Goal: Find specific page/section: Find specific page/section

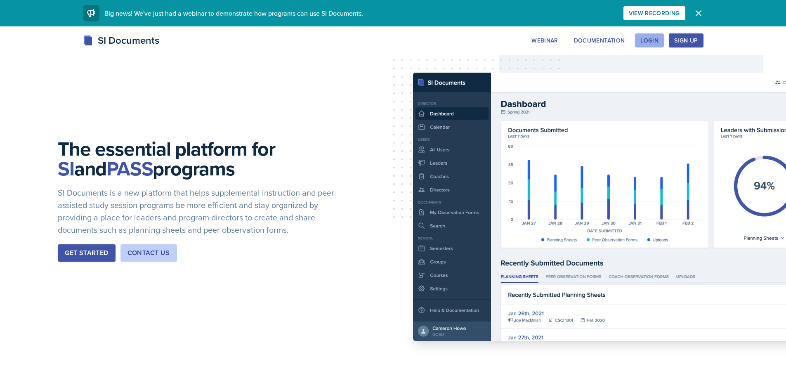
click at [644, 35] on button "Login" at bounding box center [649, 40] width 29 height 14
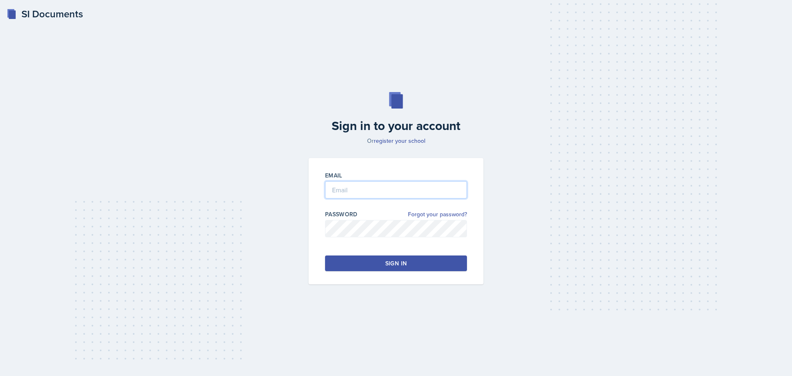
type input "[EMAIL_ADDRESS][DOMAIN_NAME]"
click at [409, 264] on button "Sign in" at bounding box center [396, 263] width 142 height 16
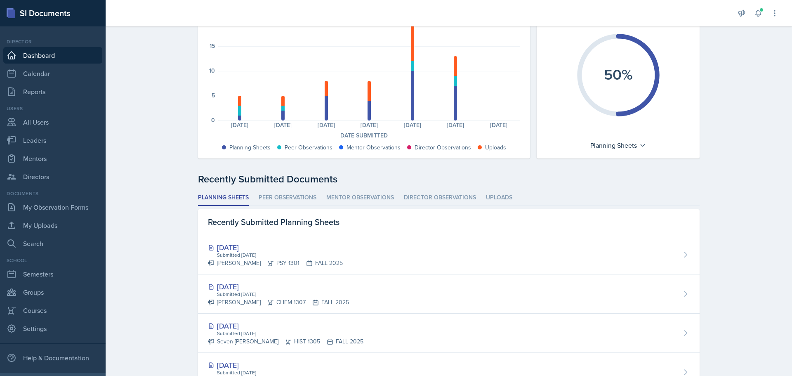
scroll to position [83, 0]
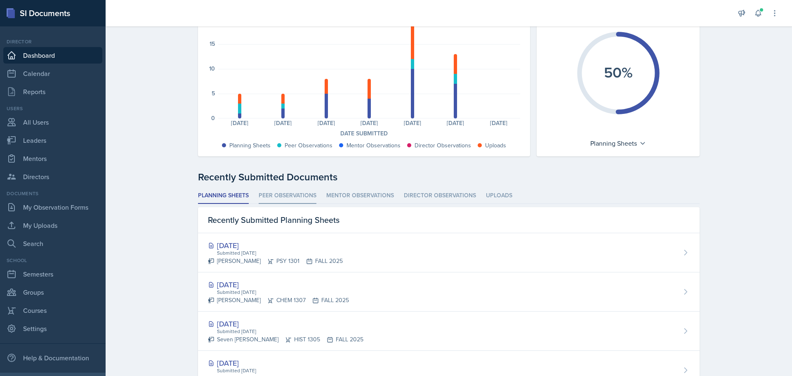
click at [288, 193] on li "Peer Observations" at bounding box center [288, 196] width 58 height 16
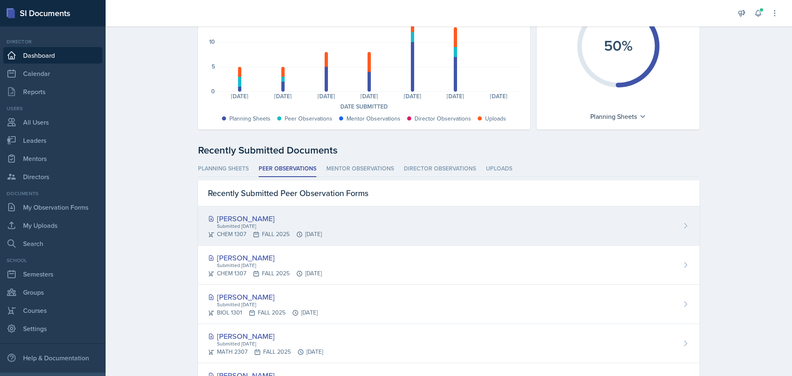
scroll to position [124, 0]
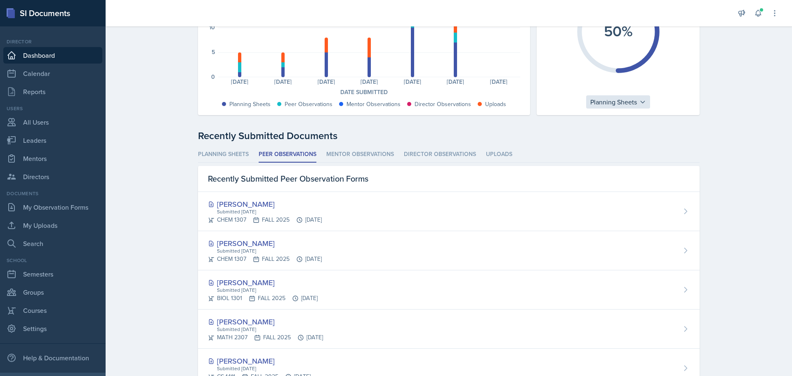
click at [644, 101] on div "Planning Sheets" at bounding box center [618, 101] width 64 height 13
click at [627, 137] on div "Peer Observations" at bounding box center [625, 138] width 79 height 17
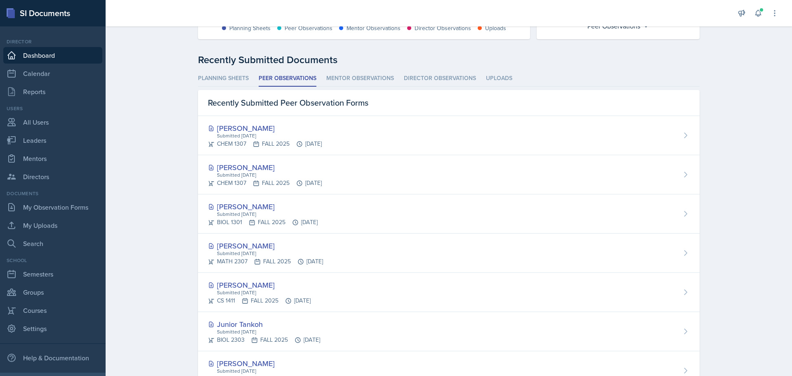
scroll to position [206, 0]
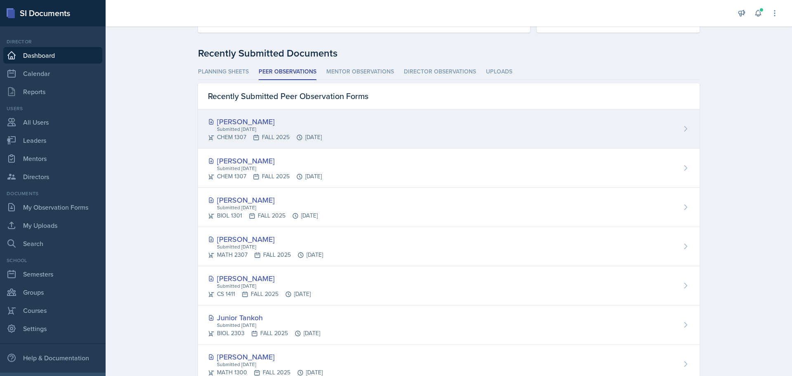
click at [245, 124] on div "[PERSON_NAME]" at bounding box center [265, 121] width 114 height 11
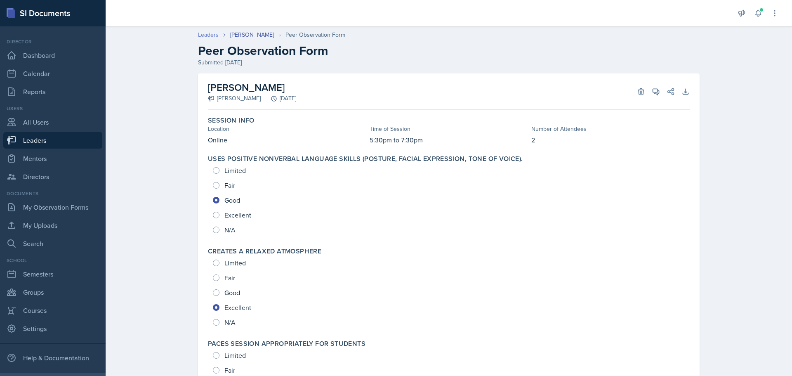
click at [208, 36] on link "Leaders" at bounding box center [208, 35] width 21 height 9
select select "0924c876-6fa7-4296-b593-7db6428ef465"
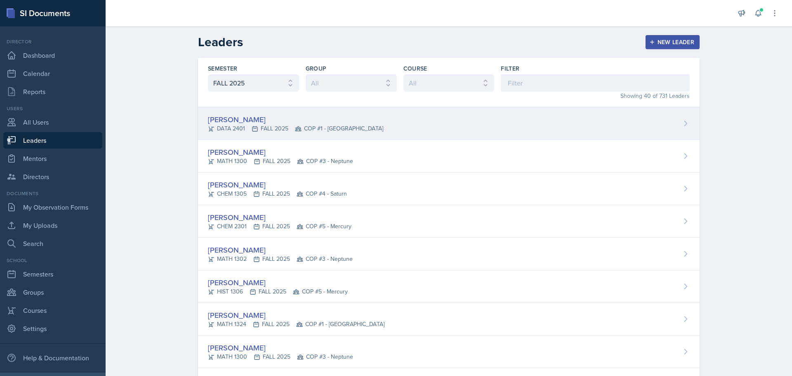
click at [242, 119] on div "[PERSON_NAME]" at bounding box center [295, 119] width 175 height 11
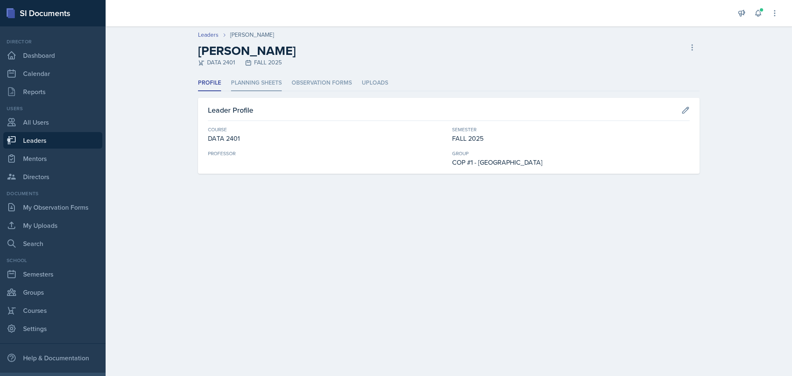
click at [253, 83] on li "Planning Sheets" at bounding box center [256, 83] width 51 height 16
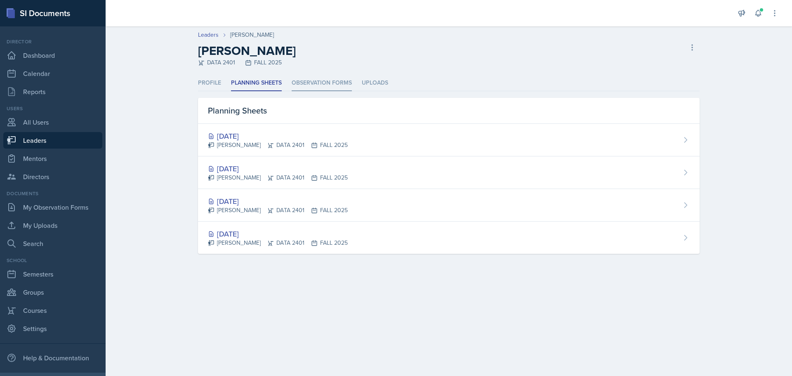
click at [314, 83] on li "Observation Forms" at bounding box center [322, 83] width 60 height 16
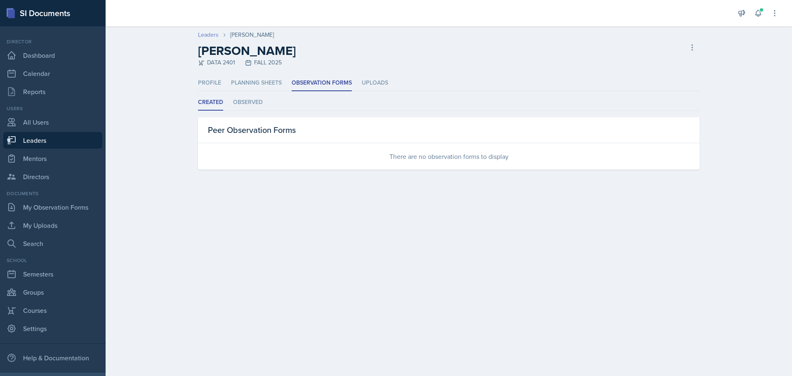
click at [210, 35] on link "Leaders" at bounding box center [208, 35] width 21 height 9
select select "0924c876-6fa7-4296-b593-7db6428ef465"
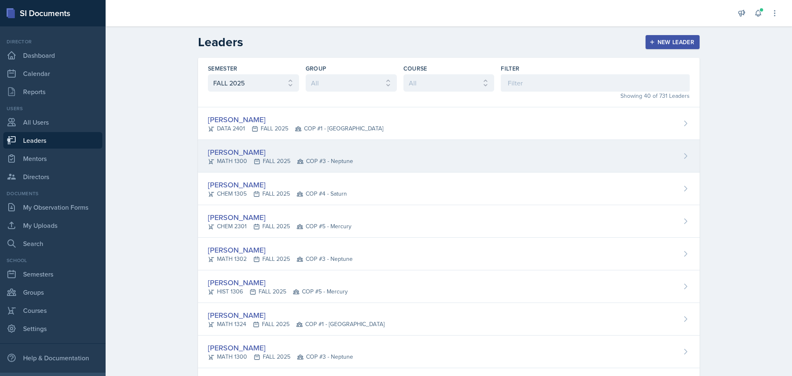
click at [237, 156] on div "[PERSON_NAME]" at bounding box center [280, 151] width 145 height 11
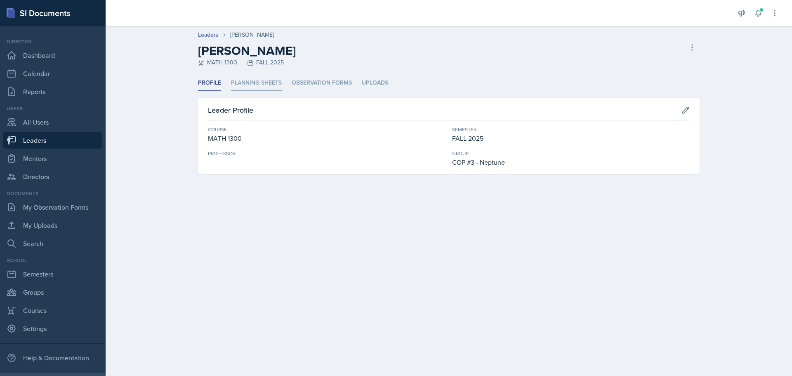
click at [253, 81] on li "Planning Sheets" at bounding box center [256, 83] width 51 height 16
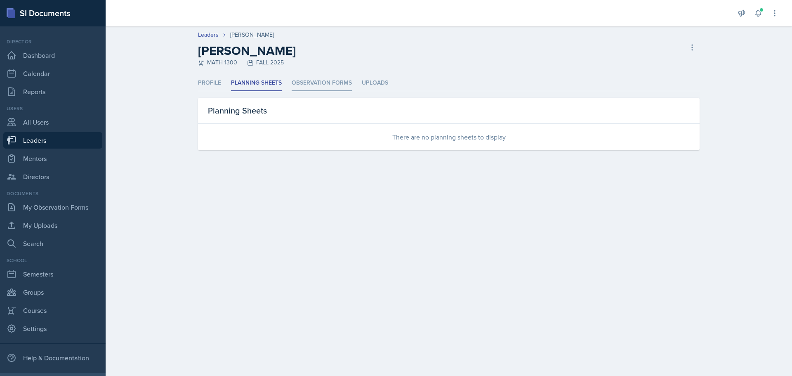
click at [334, 80] on li "Observation Forms" at bounding box center [322, 83] width 60 height 16
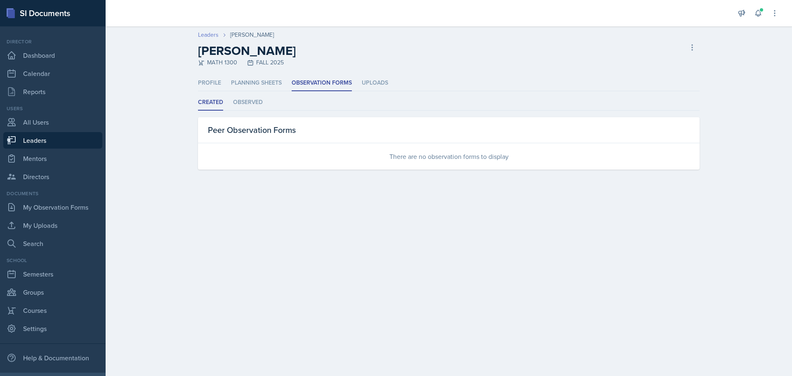
click at [208, 36] on link "Leaders" at bounding box center [208, 35] width 21 height 9
select select "0924c876-6fa7-4296-b593-7db6428ef465"
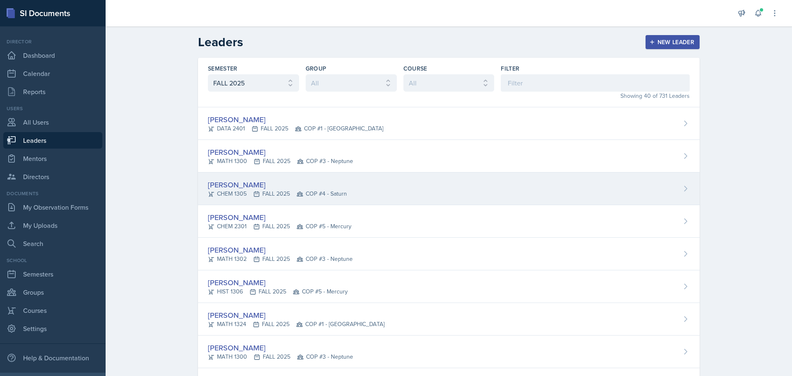
click at [241, 181] on div "[PERSON_NAME]" at bounding box center [277, 184] width 139 height 11
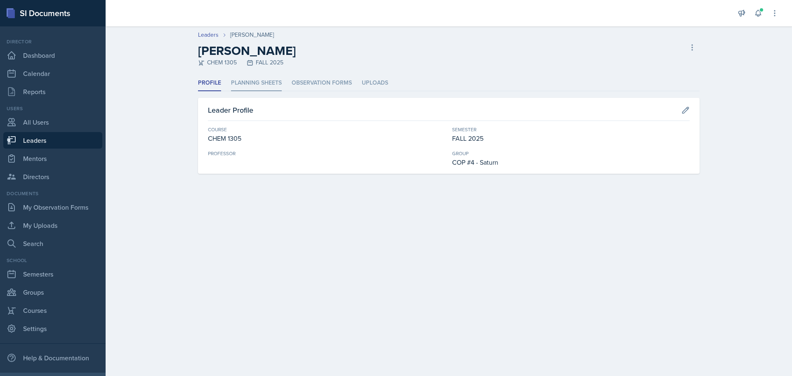
click at [253, 87] on li "Planning Sheets" at bounding box center [256, 83] width 51 height 16
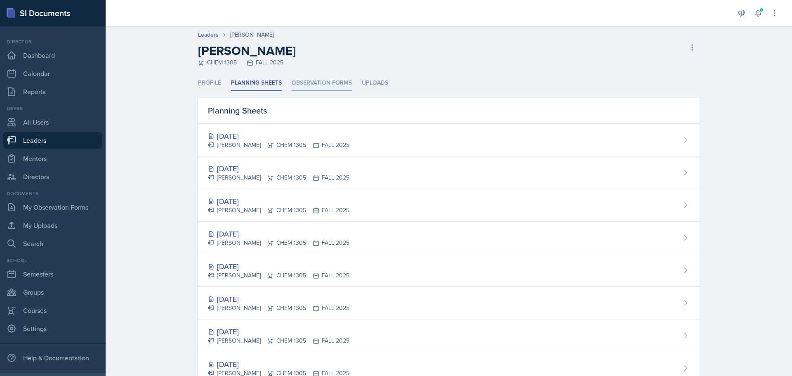
click at [312, 82] on li "Observation Forms" at bounding box center [322, 83] width 60 height 16
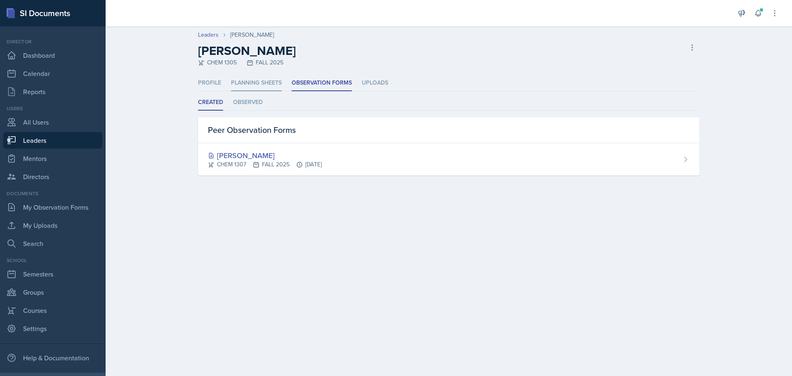
click at [256, 81] on li "Planning Sheets" at bounding box center [256, 83] width 51 height 16
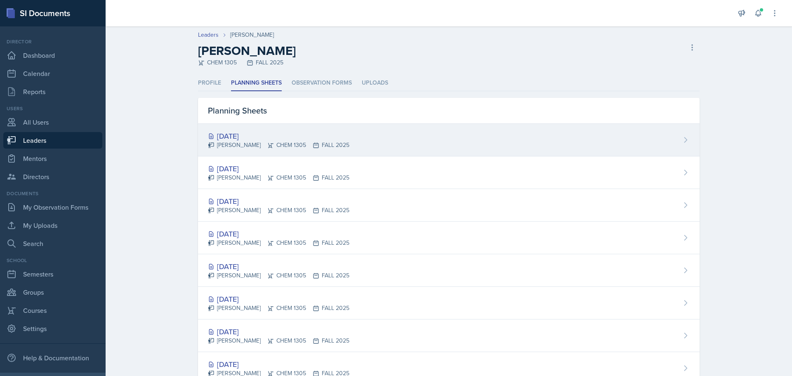
click at [258, 144] on div "[PERSON_NAME] CHEM 1305 FALL 2025" at bounding box center [279, 145] width 142 height 9
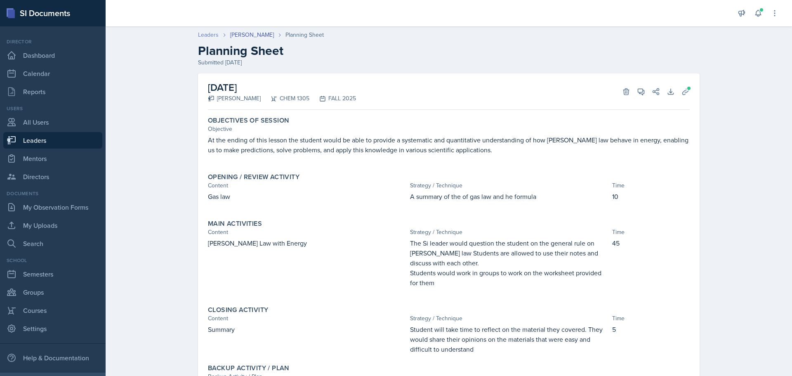
click at [201, 36] on link "Leaders" at bounding box center [208, 35] width 21 height 9
select select "0924c876-6fa7-4296-b593-7db6428ef465"
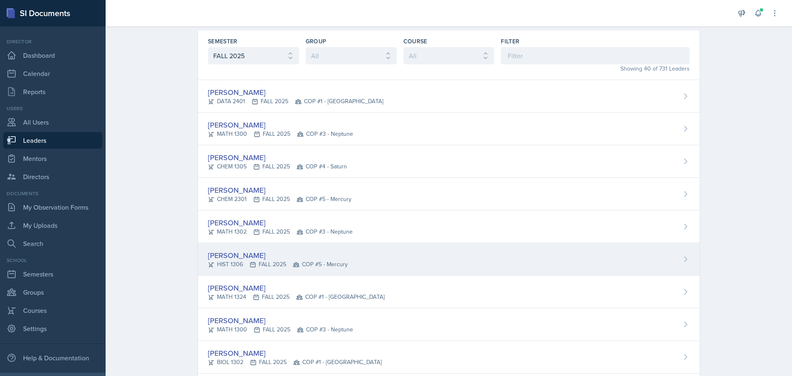
scroll to position [41, 0]
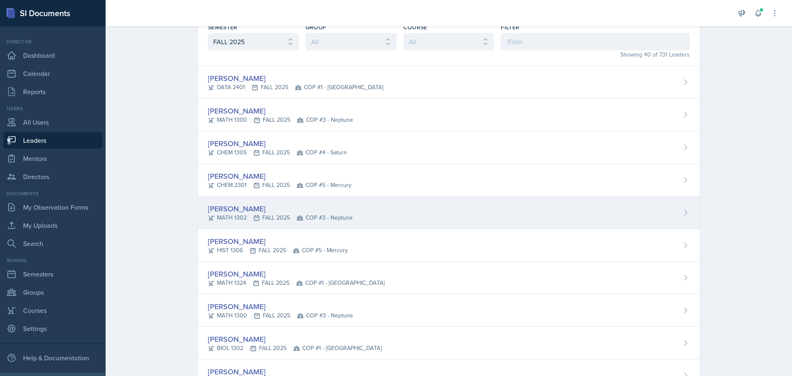
click at [239, 211] on div "[PERSON_NAME]" at bounding box center [280, 208] width 145 height 11
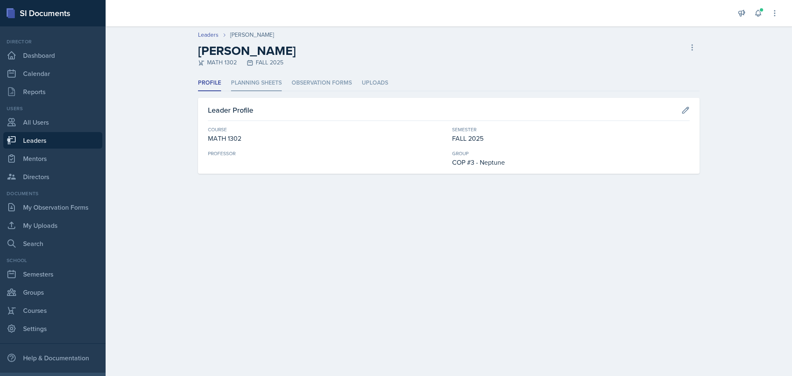
click at [251, 83] on li "Planning Sheets" at bounding box center [256, 83] width 51 height 16
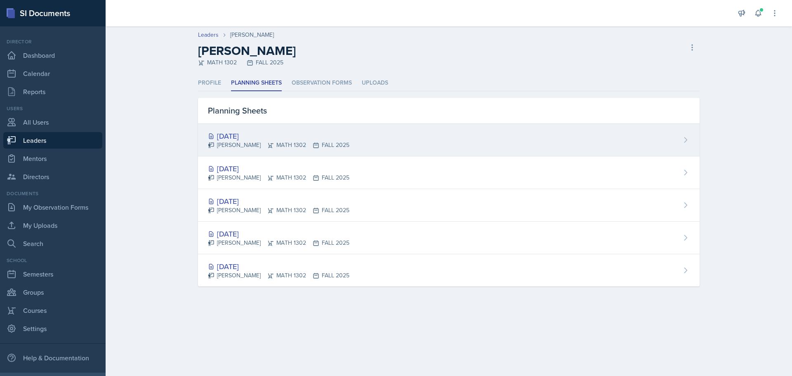
click at [229, 138] on div "[DATE]" at bounding box center [279, 135] width 142 height 11
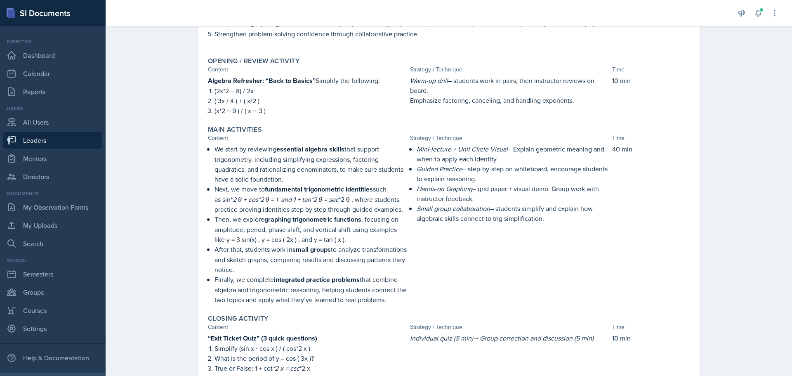
scroll to position [33, 0]
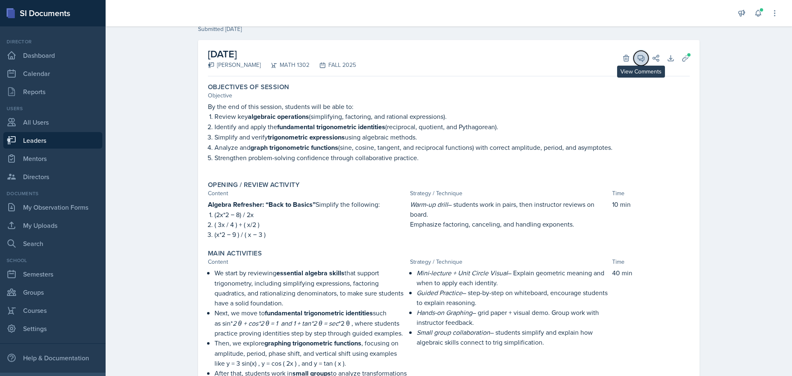
click at [637, 59] on icon at bounding box center [641, 58] width 8 height 8
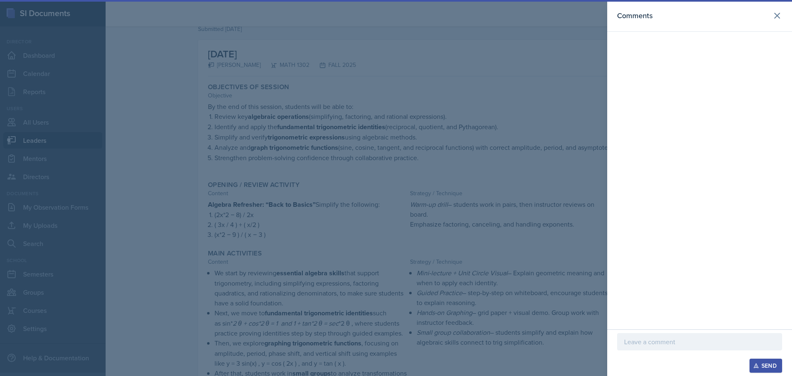
click at [669, 338] on p at bounding box center [699, 342] width 151 height 10
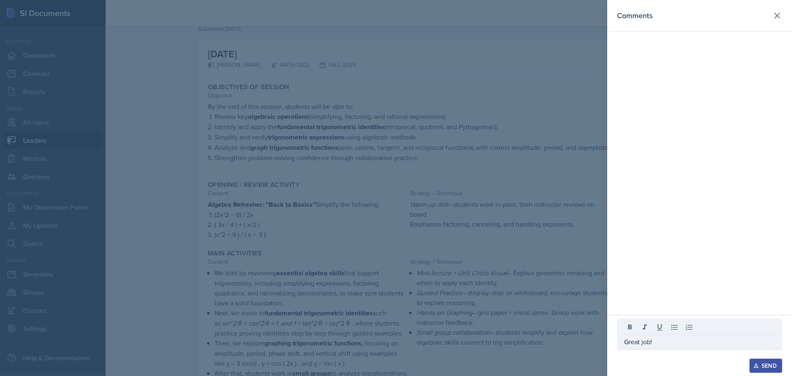
click at [761, 362] on button "Send" at bounding box center [766, 366] width 33 height 14
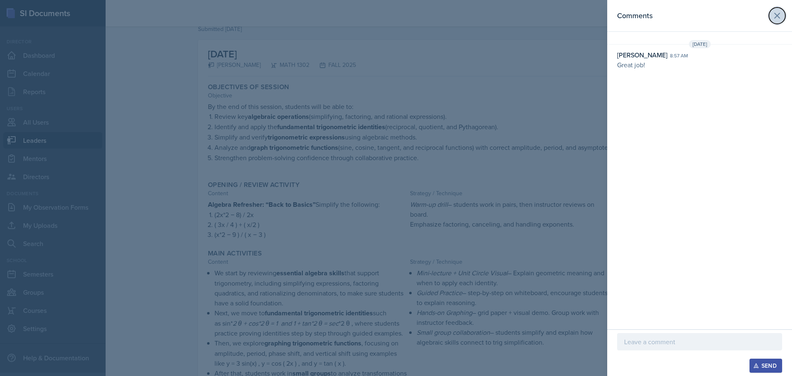
click at [777, 17] on icon at bounding box center [777, 16] width 10 height 10
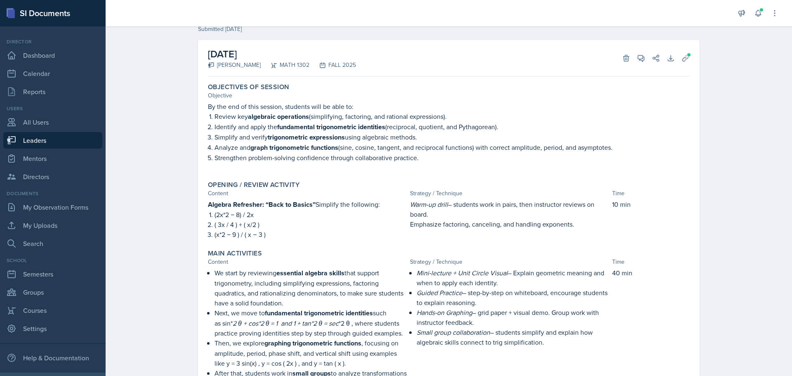
click at [33, 142] on link "Leaders" at bounding box center [52, 140] width 99 height 17
select select "0924c876-6fa7-4296-b593-7db6428ef465"
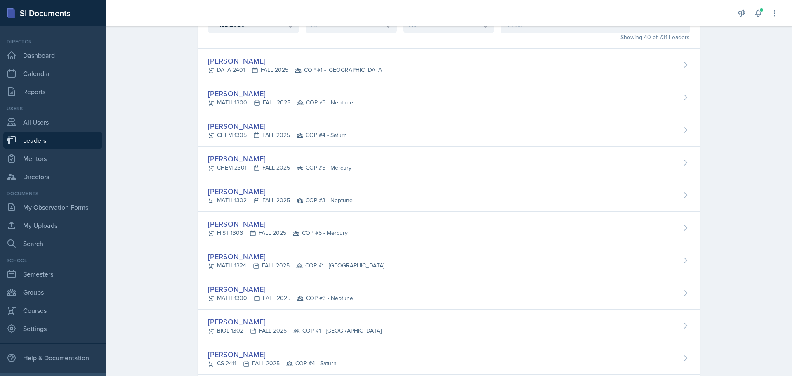
scroll to position [157, 0]
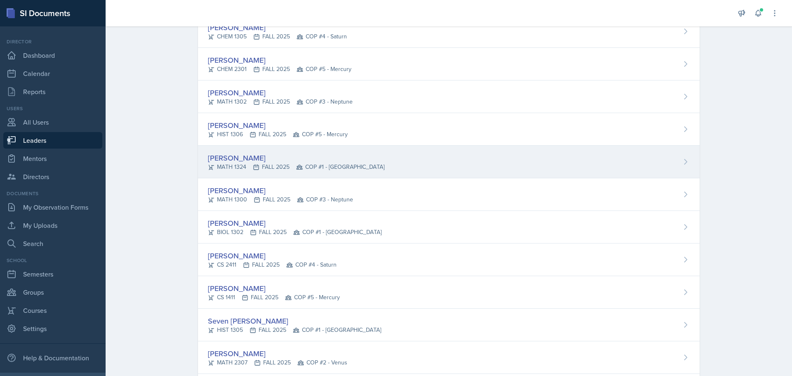
click at [237, 155] on div "[PERSON_NAME]" at bounding box center [296, 157] width 177 height 11
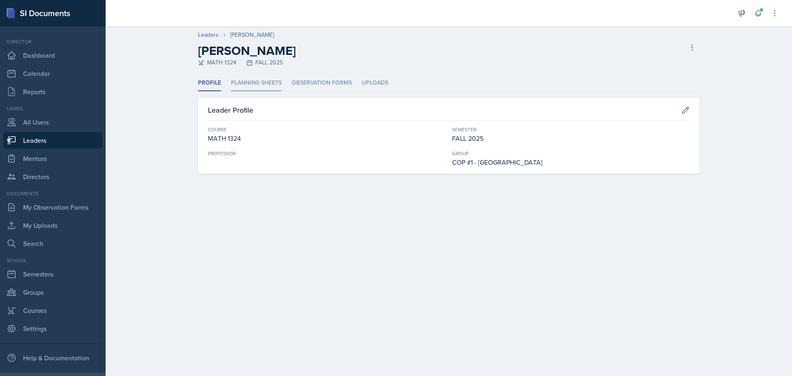
click at [254, 82] on li "Planning Sheets" at bounding box center [256, 83] width 51 height 16
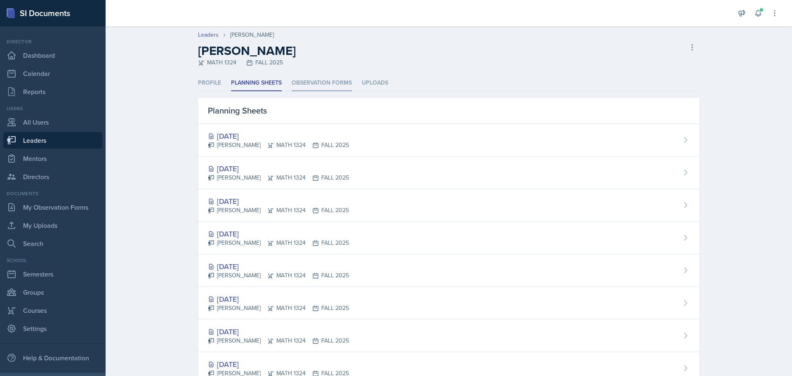
click at [332, 79] on li "Observation Forms" at bounding box center [322, 83] width 60 height 16
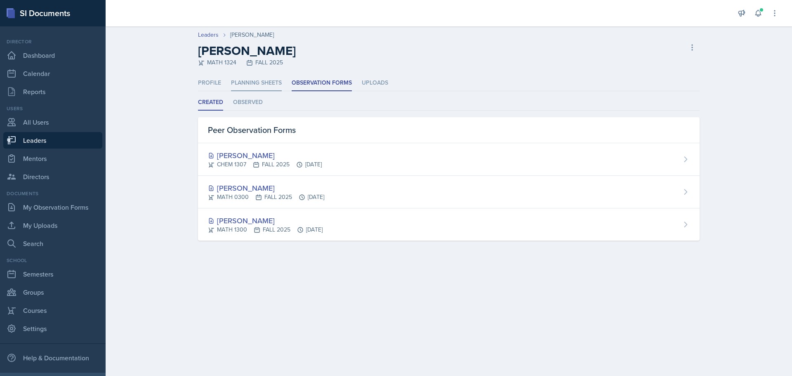
click at [253, 80] on li "Planning Sheets" at bounding box center [256, 83] width 51 height 16
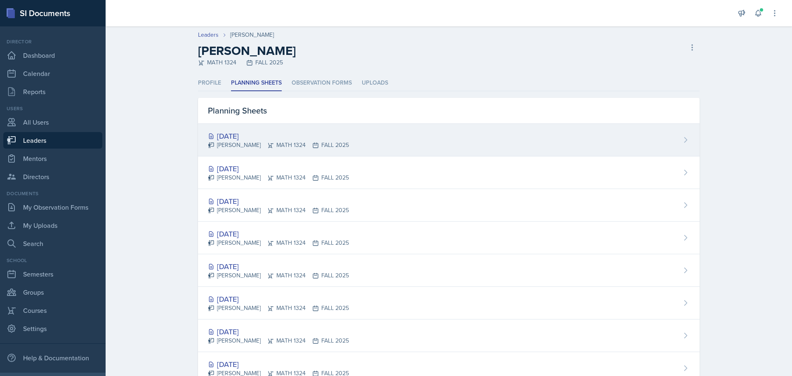
click at [255, 135] on div "[DATE]" at bounding box center [278, 135] width 141 height 11
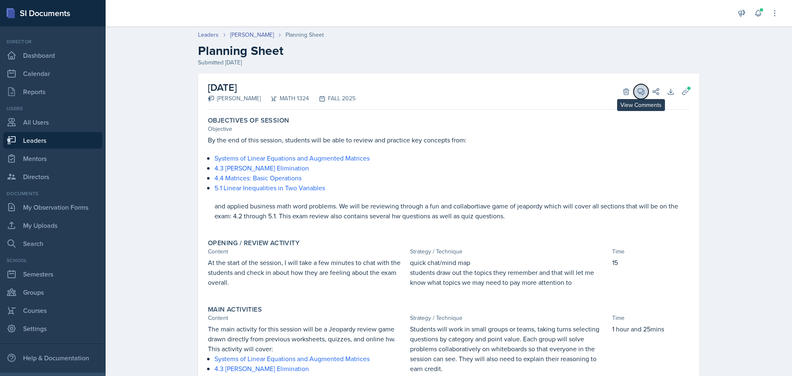
click at [638, 93] on icon at bounding box center [641, 92] width 6 height 6
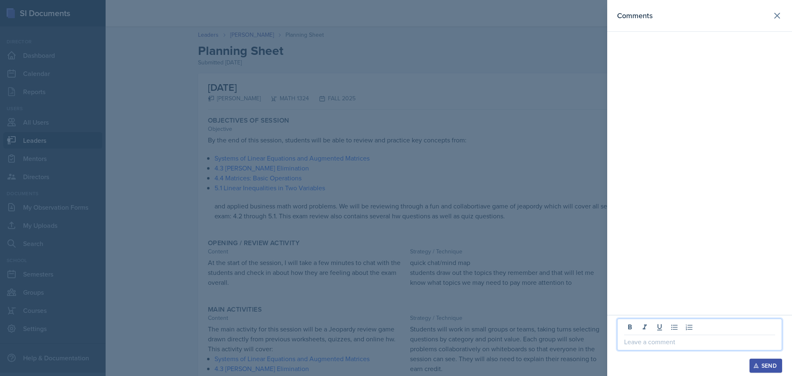
click at [690, 344] on p at bounding box center [699, 342] width 151 height 10
click at [779, 365] on button "Send" at bounding box center [766, 366] width 33 height 14
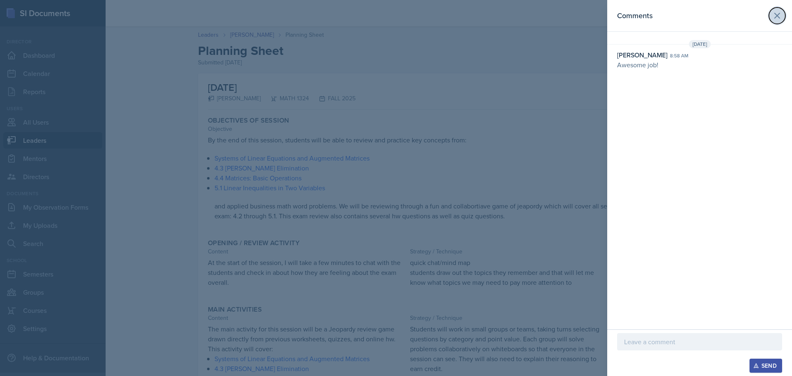
click at [778, 15] on icon at bounding box center [777, 15] width 5 height 5
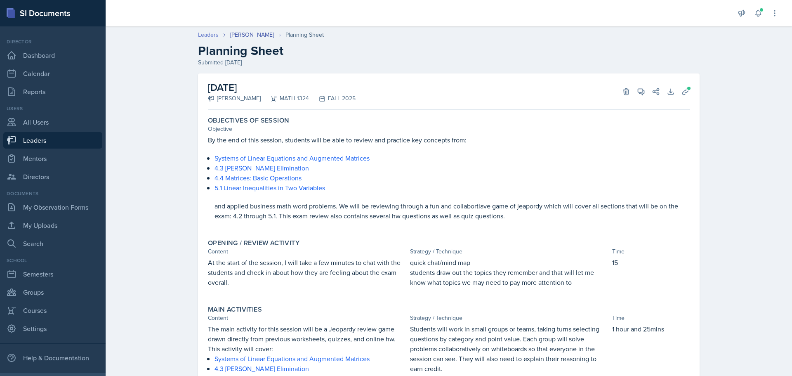
click at [205, 34] on link "Leaders" at bounding box center [208, 35] width 21 height 9
select select "0924c876-6fa7-4296-b593-7db6428ef465"
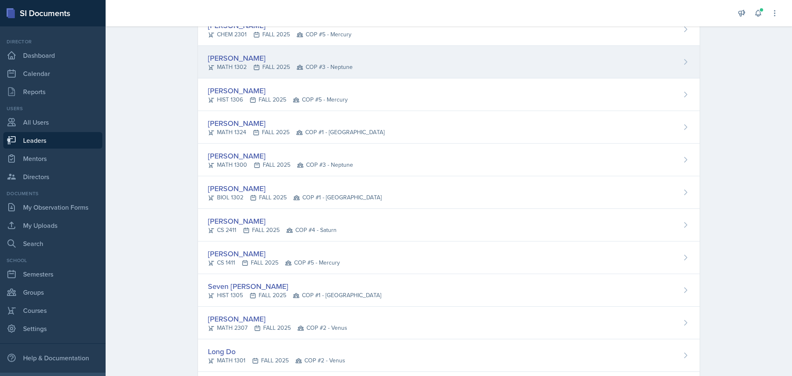
scroll to position [206, 0]
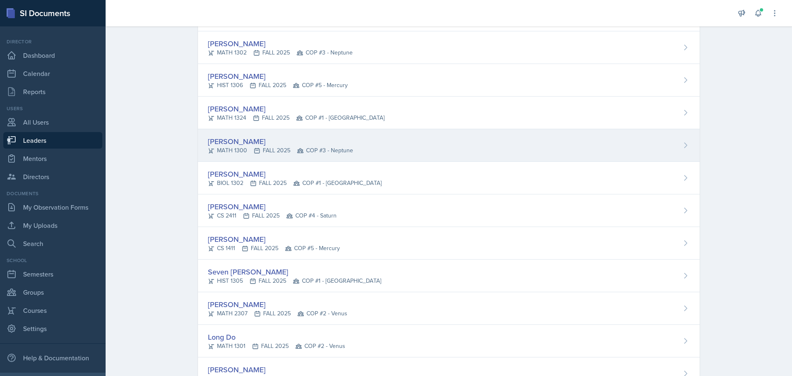
click at [269, 142] on div "[PERSON_NAME]" at bounding box center [280, 141] width 145 height 11
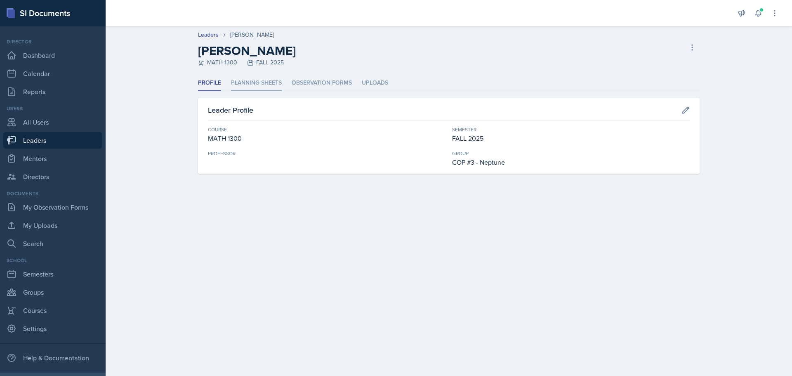
click at [269, 81] on li "Planning Sheets" at bounding box center [256, 83] width 51 height 16
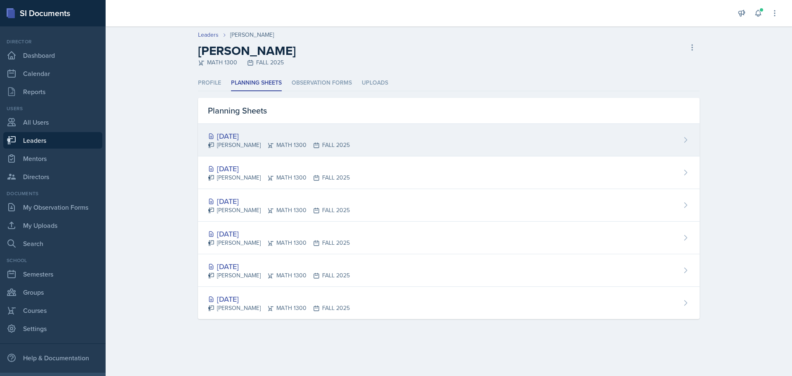
click at [249, 135] on div "[DATE]" at bounding box center [279, 135] width 142 height 11
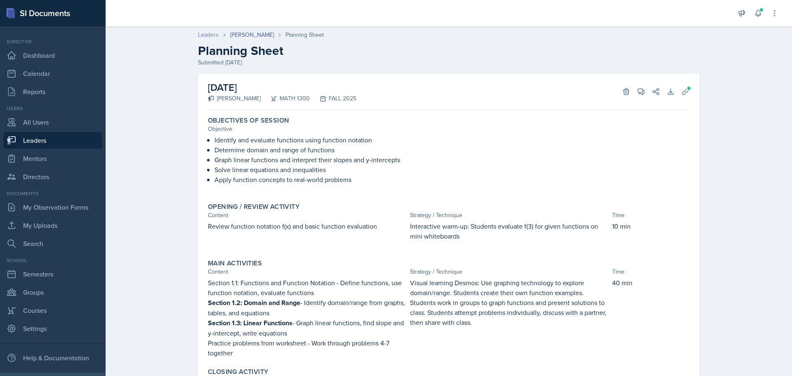
click at [205, 33] on link "Leaders" at bounding box center [208, 35] width 21 height 9
select select "0924c876-6fa7-4296-b593-7db6428ef465"
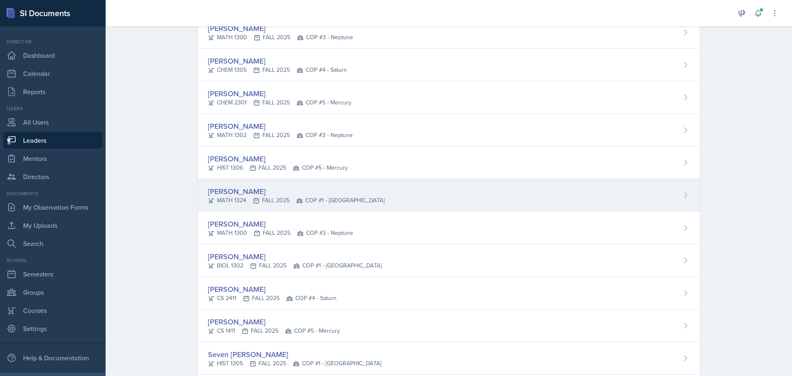
scroll to position [206, 0]
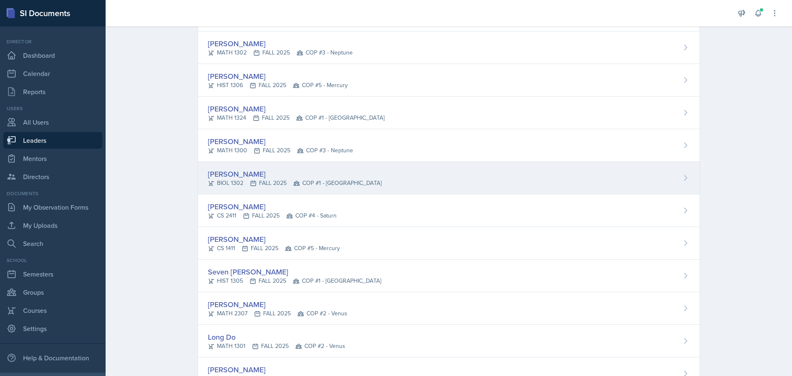
click at [228, 173] on div "[PERSON_NAME]" at bounding box center [295, 173] width 174 height 11
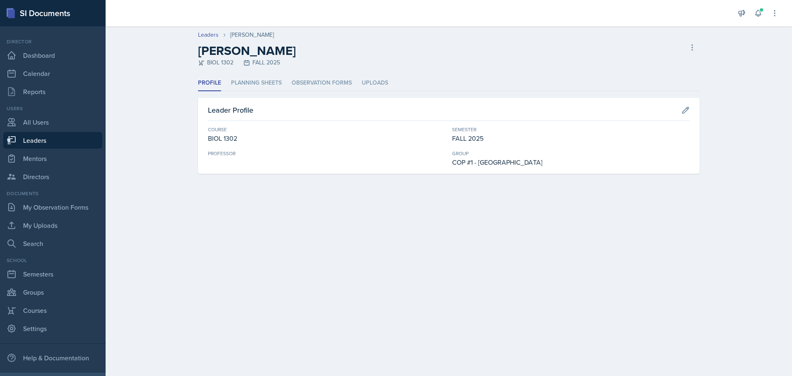
click at [251, 99] on div "Leader Profile Course BIOL 1302 Semester FALL 2025 Professor Group COP #1 - [GE…" at bounding box center [449, 136] width 502 height 76
click at [257, 85] on li "Planning Sheets" at bounding box center [256, 83] width 51 height 16
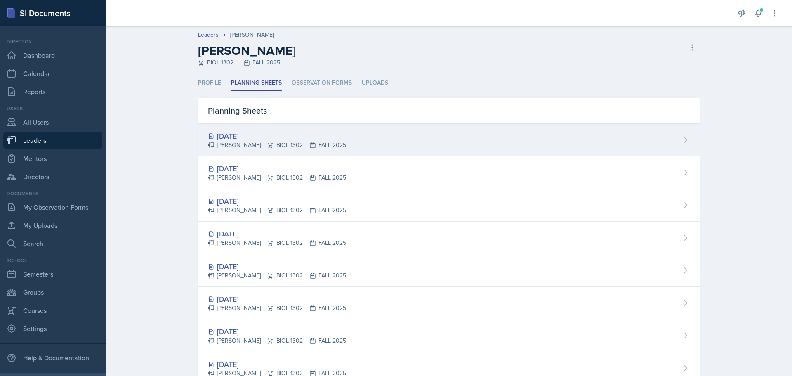
click at [246, 140] on div "[DATE] [PERSON_NAME] BIOL 1302 FALL 2025" at bounding box center [277, 139] width 138 height 19
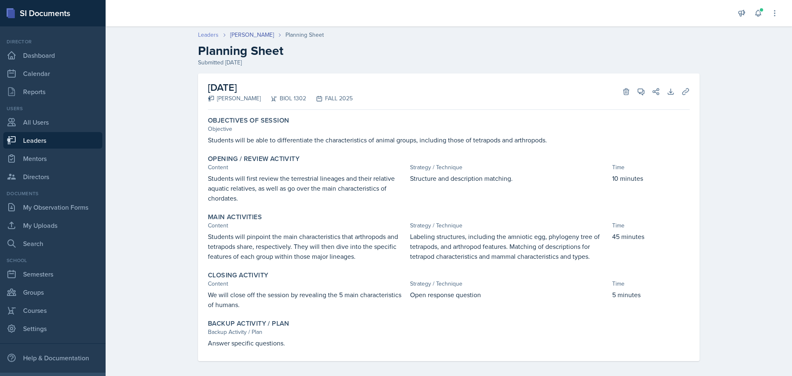
click at [209, 34] on link "Leaders" at bounding box center [208, 35] width 21 height 9
select select "0924c876-6fa7-4296-b593-7db6428ef465"
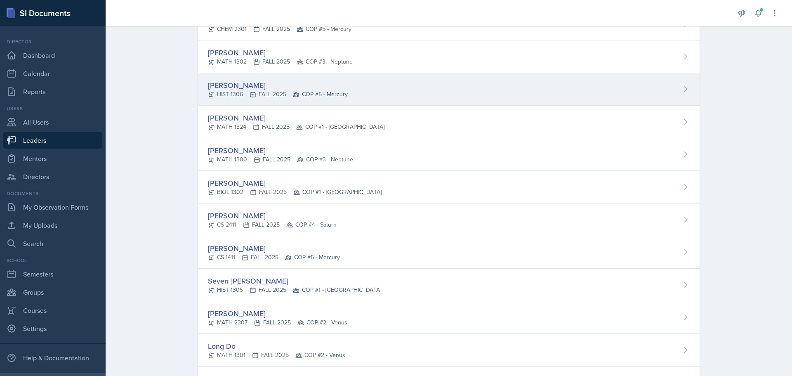
scroll to position [248, 0]
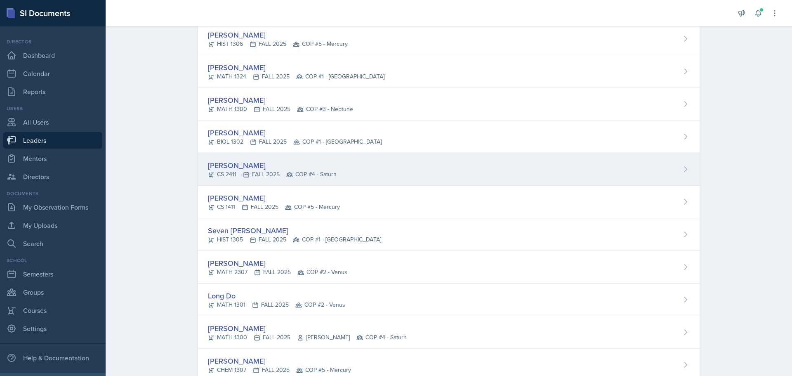
click at [243, 162] on div "[PERSON_NAME]" at bounding box center [272, 165] width 129 height 11
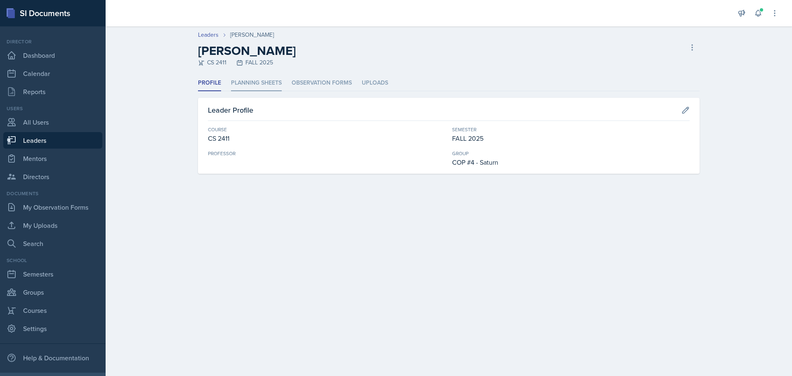
click at [262, 83] on li "Planning Sheets" at bounding box center [256, 83] width 51 height 16
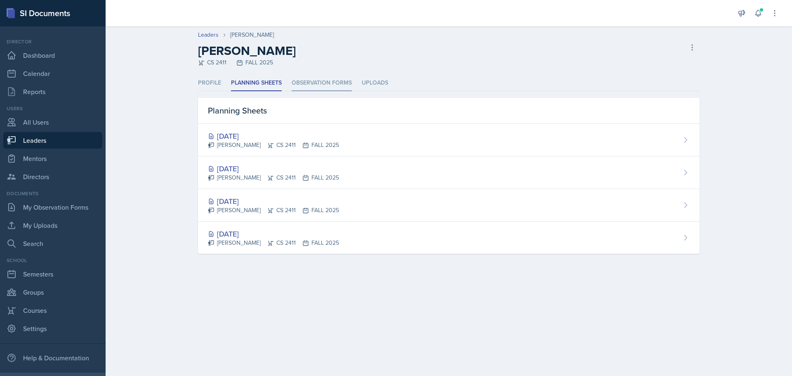
click at [309, 85] on li "Observation Forms" at bounding box center [322, 83] width 60 height 16
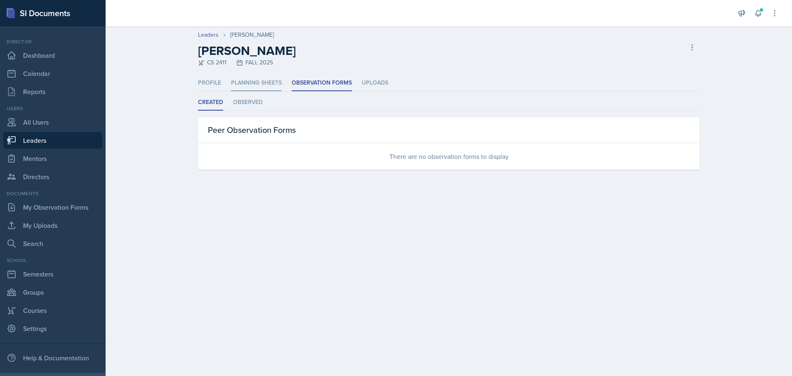
click at [267, 86] on li "Planning Sheets" at bounding box center [256, 83] width 51 height 16
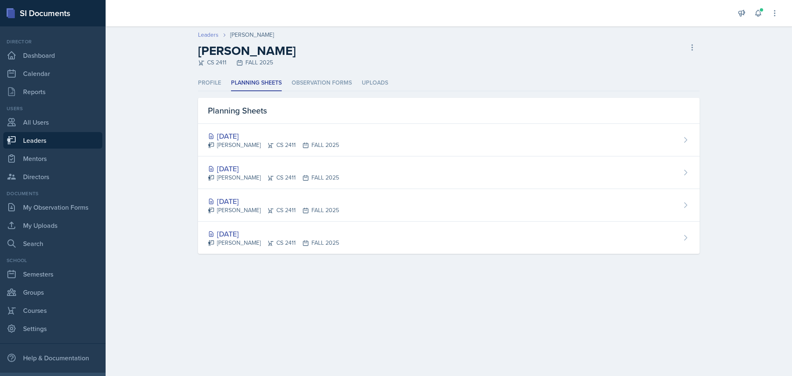
click at [213, 38] on link "Leaders" at bounding box center [208, 35] width 21 height 9
select select "0924c876-6fa7-4296-b593-7db6428ef465"
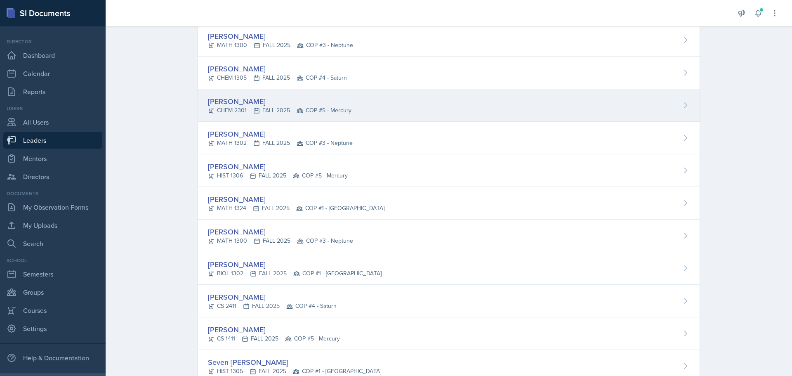
scroll to position [124, 0]
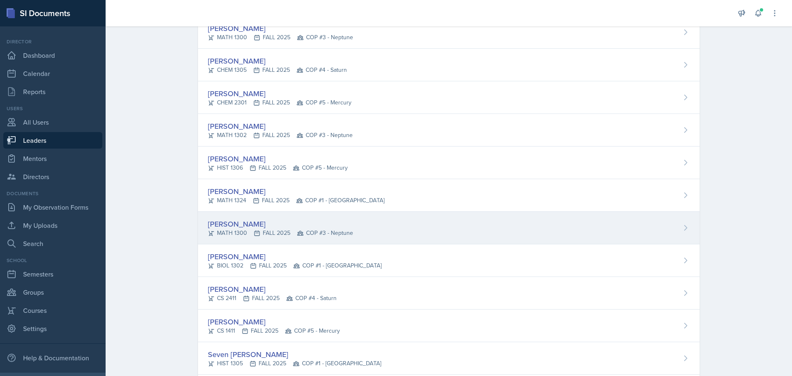
click at [245, 221] on div "[PERSON_NAME]" at bounding box center [280, 223] width 145 height 11
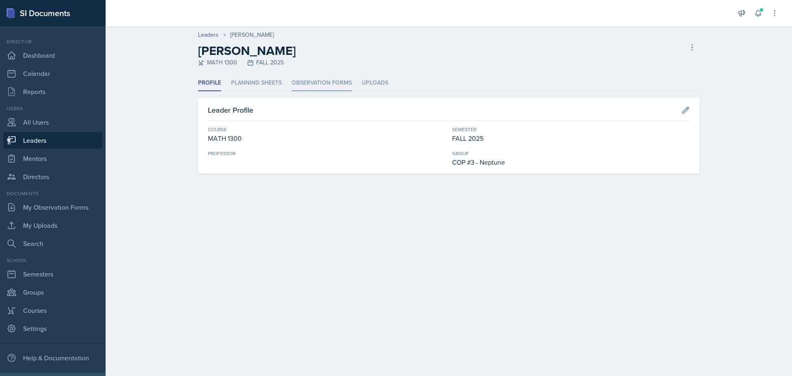
click at [312, 78] on li "Observation Forms" at bounding box center [322, 83] width 60 height 16
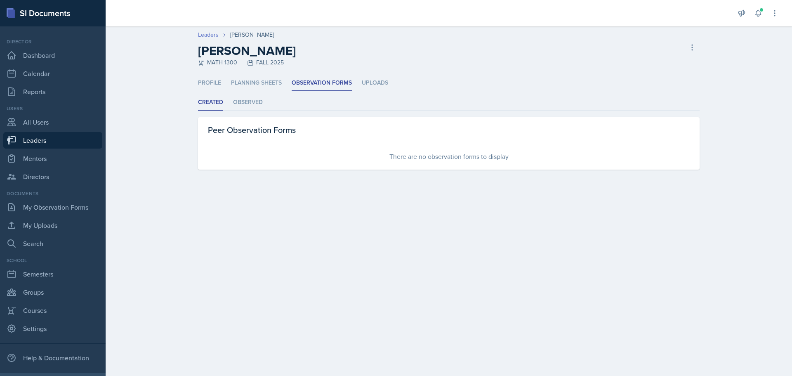
click at [212, 34] on link "Leaders" at bounding box center [208, 35] width 21 height 9
select select "0924c876-6fa7-4296-b593-7db6428ef465"
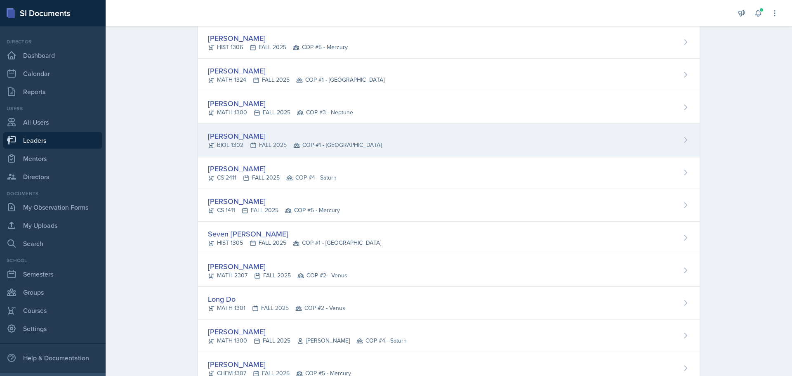
scroll to position [248, 0]
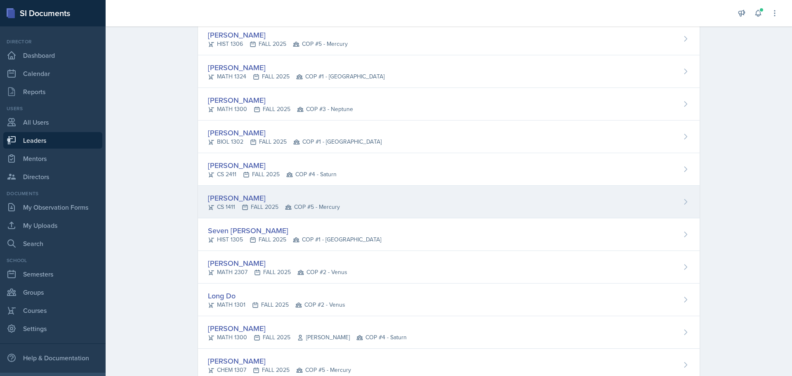
click at [259, 198] on div "[PERSON_NAME]" at bounding box center [274, 197] width 132 height 11
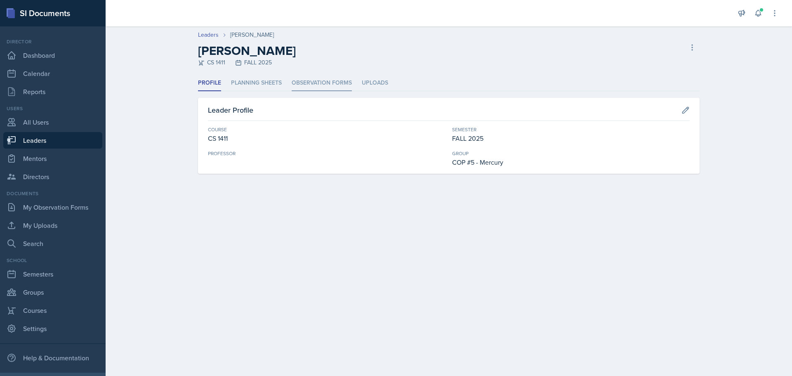
click at [306, 80] on li "Observation Forms" at bounding box center [322, 83] width 60 height 16
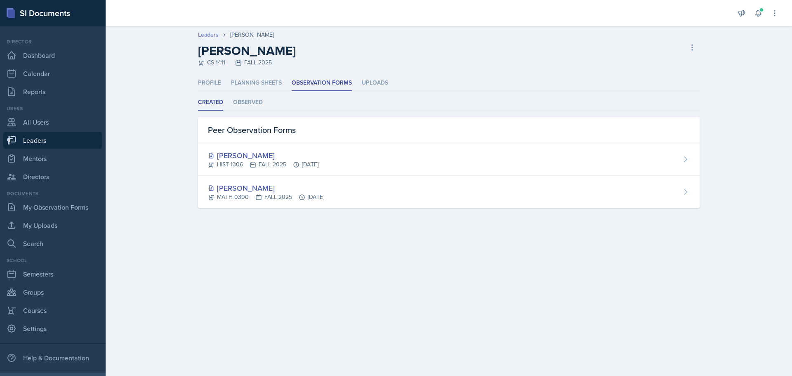
click at [207, 37] on link "Leaders" at bounding box center [208, 35] width 21 height 9
select select "0924c876-6fa7-4296-b593-7db6428ef465"
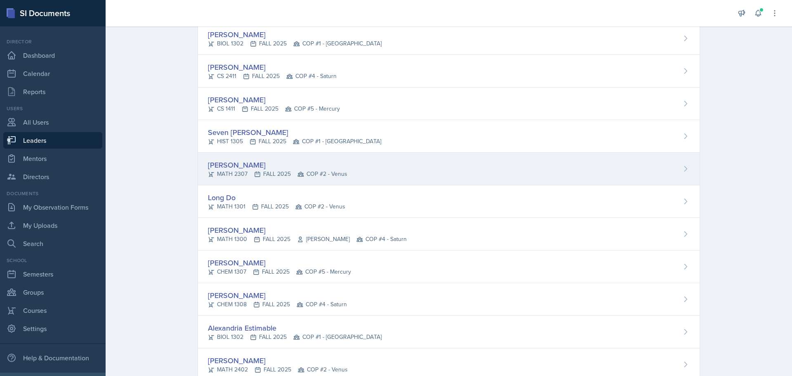
scroll to position [413, 0]
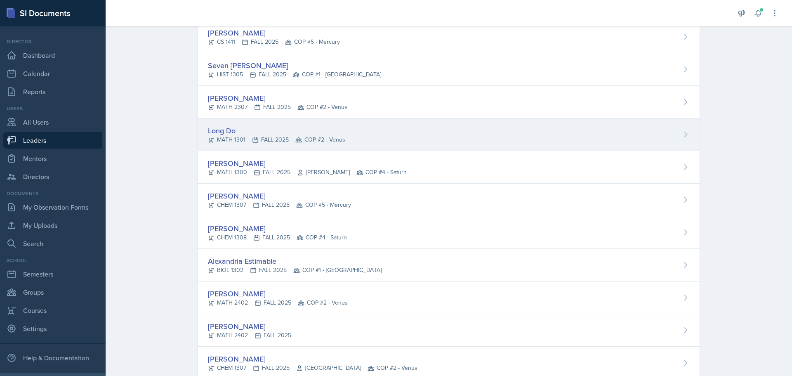
click at [227, 130] on div "Long Do" at bounding box center [276, 130] width 137 height 11
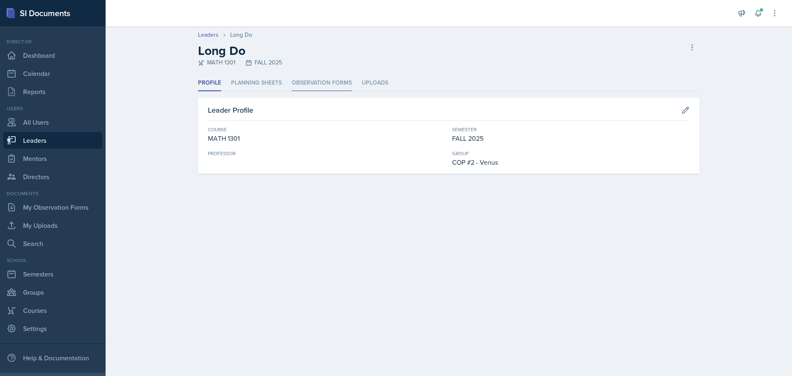
click at [324, 81] on li "Observation Forms" at bounding box center [322, 83] width 60 height 16
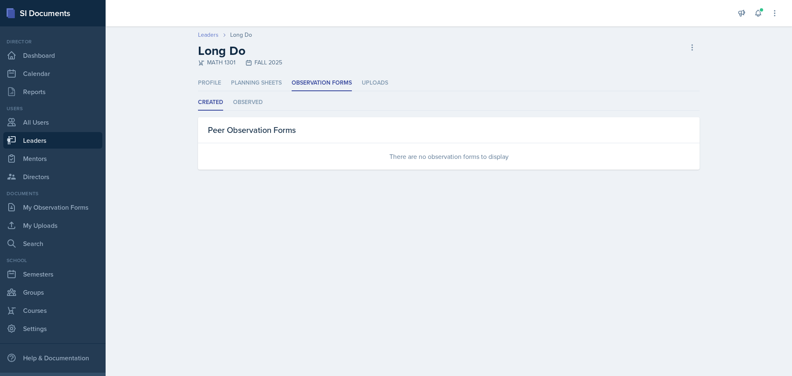
click at [208, 35] on link "Leaders" at bounding box center [208, 35] width 21 height 9
select select "0924c876-6fa7-4296-b593-7db6428ef465"
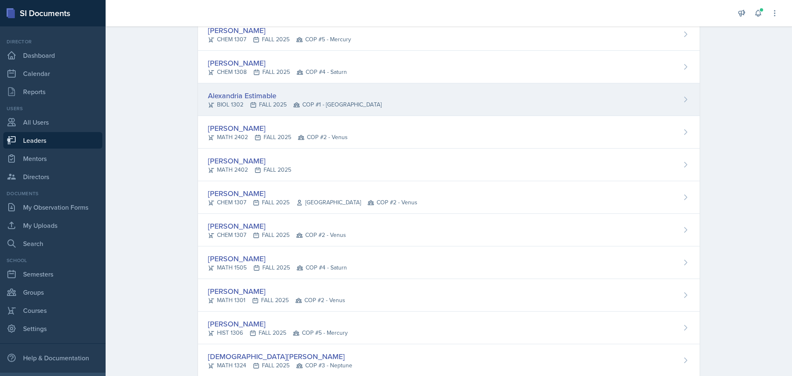
scroll to position [578, 0]
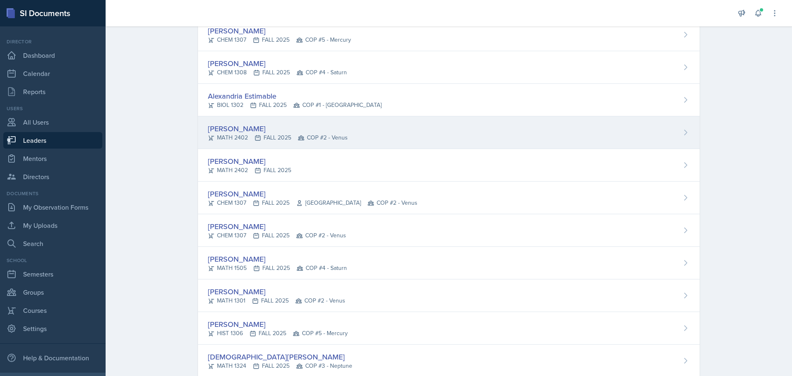
click at [220, 128] on div "[PERSON_NAME]" at bounding box center [278, 128] width 140 height 11
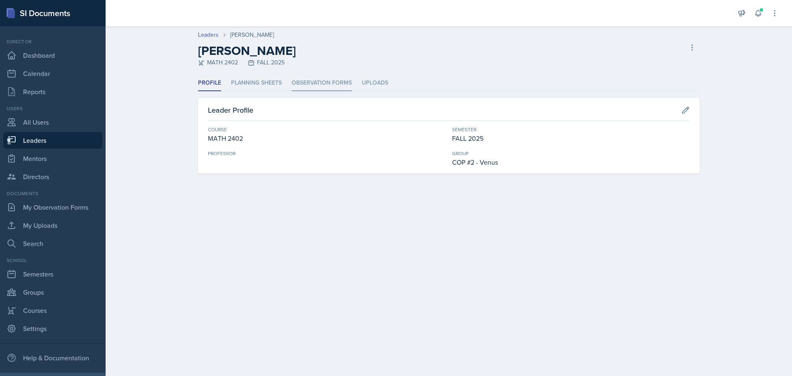
click at [317, 84] on li "Observation Forms" at bounding box center [322, 83] width 60 height 16
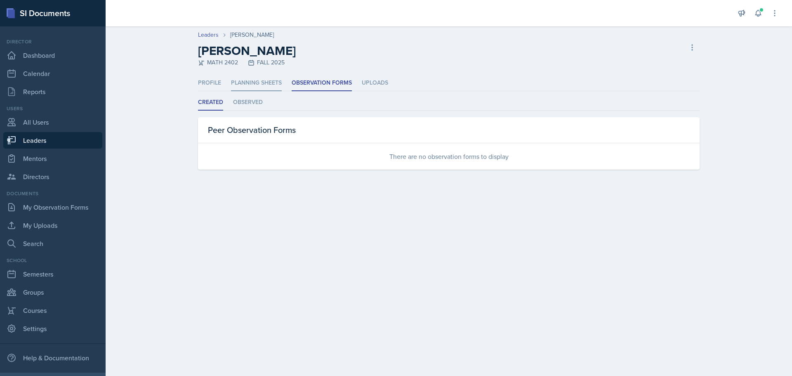
click at [266, 83] on li "Planning Sheets" at bounding box center [256, 83] width 51 height 16
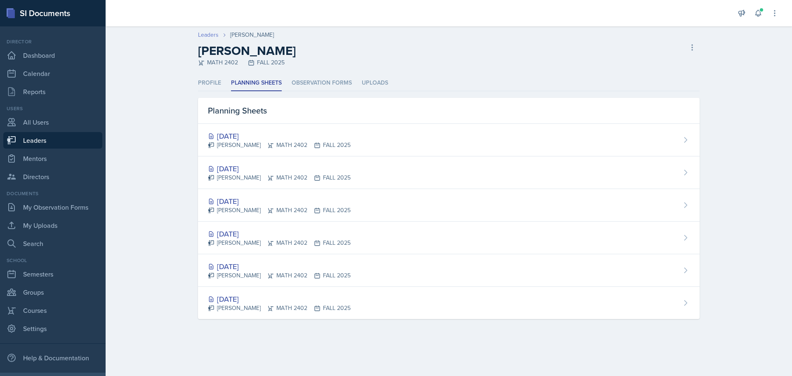
click at [210, 36] on link "Leaders" at bounding box center [208, 35] width 21 height 9
select select "0924c876-6fa7-4296-b593-7db6428ef465"
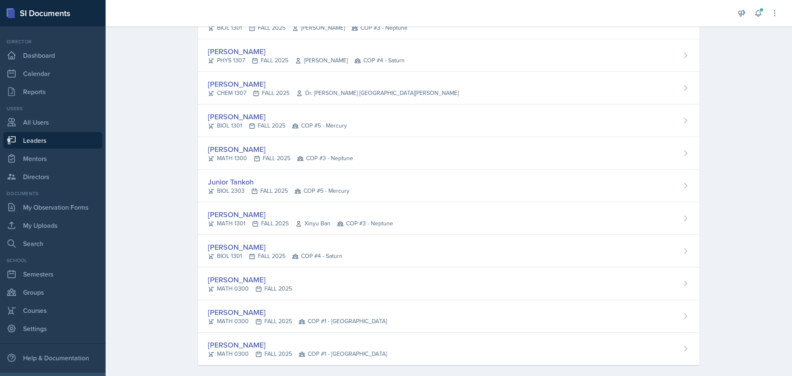
scroll to position [1055, 0]
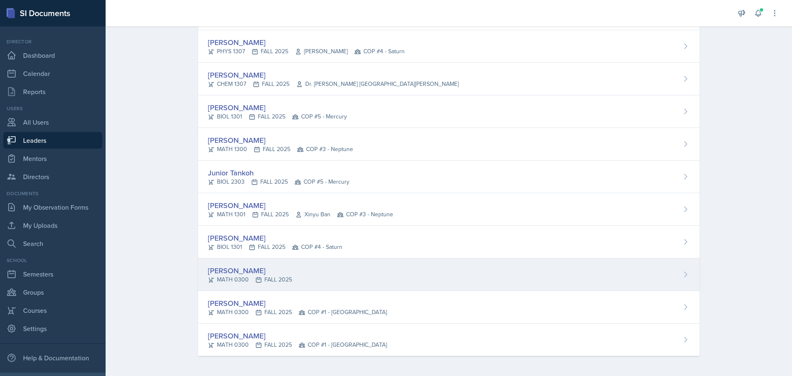
click at [243, 268] on div "[PERSON_NAME]" at bounding box center [250, 270] width 84 height 11
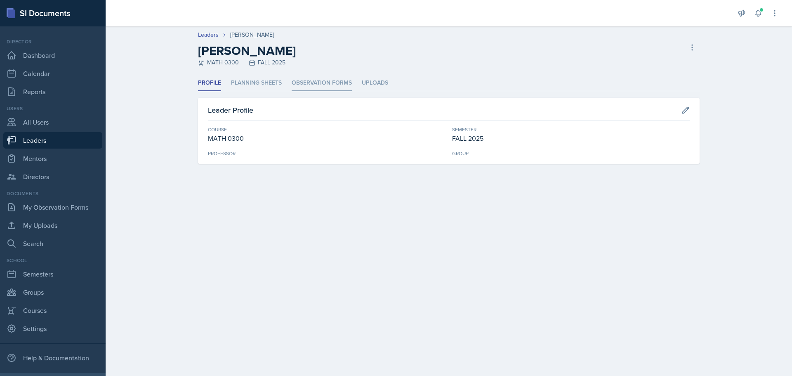
click at [323, 81] on li "Observation Forms" at bounding box center [322, 83] width 60 height 16
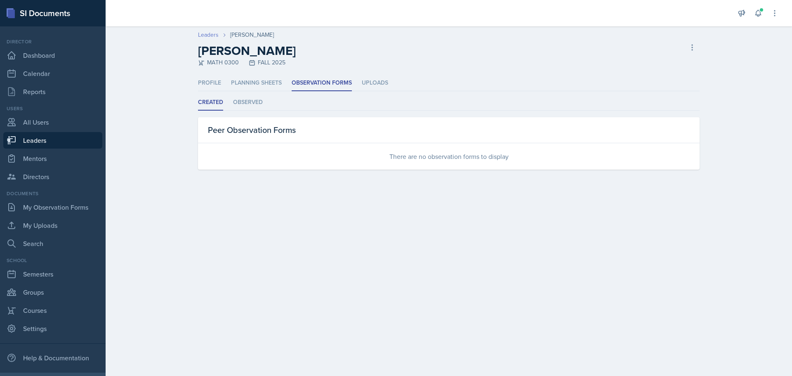
click at [209, 35] on link "Leaders" at bounding box center [208, 35] width 21 height 9
select select "0924c876-6fa7-4296-b593-7db6428ef465"
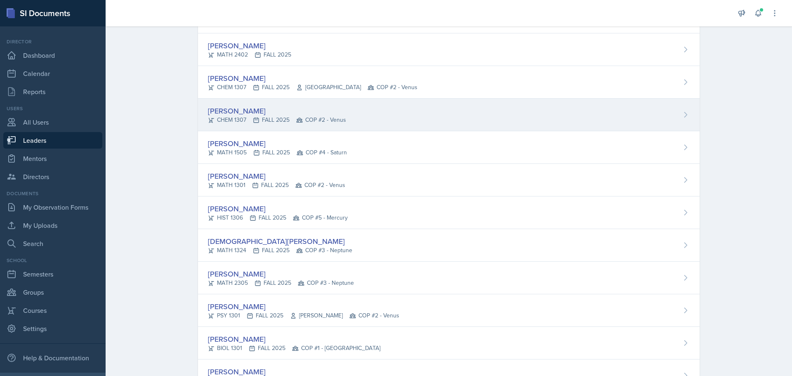
scroll to position [701, 0]
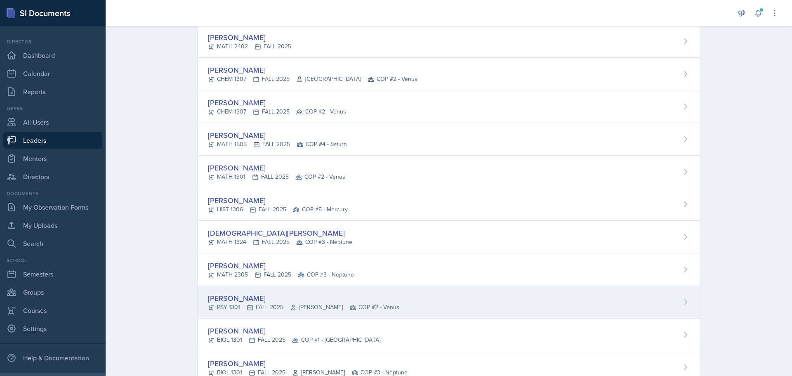
click at [228, 300] on div "[PERSON_NAME]" at bounding box center [303, 298] width 191 height 11
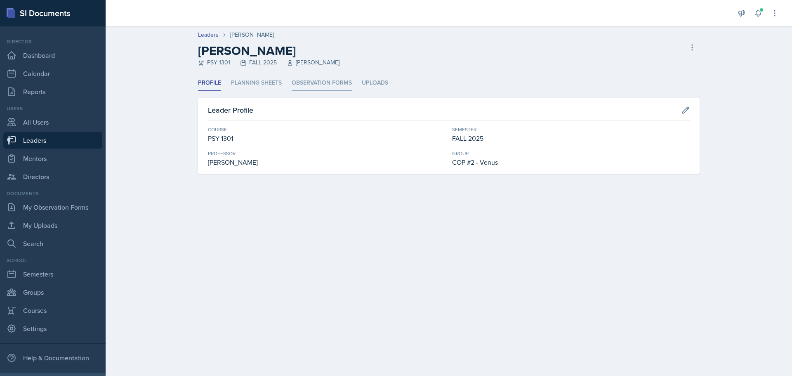
click at [331, 79] on li "Observation Forms" at bounding box center [322, 83] width 60 height 16
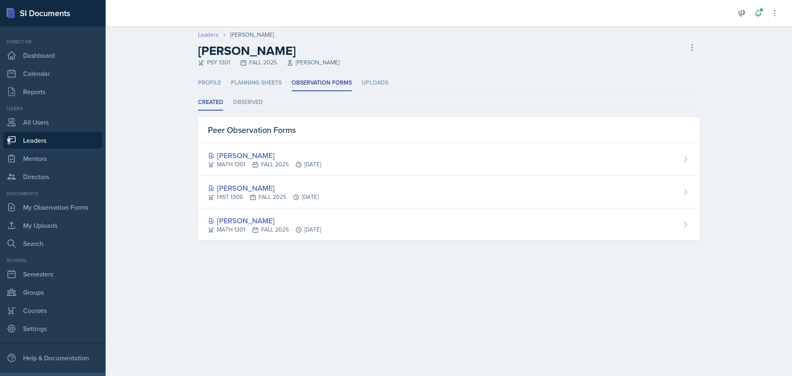
click at [207, 38] on link "Leaders" at bounding box center [208, 35] width 21 height 9
select select "0924c876-6fa7-4296-b593-7db6428ef465"
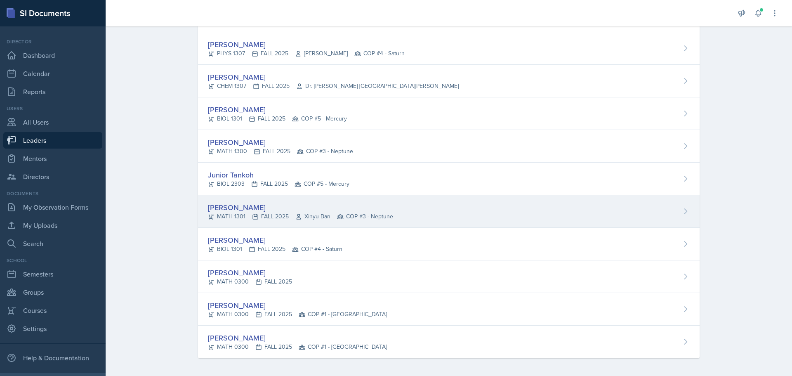
scroll to position [1055, 0]
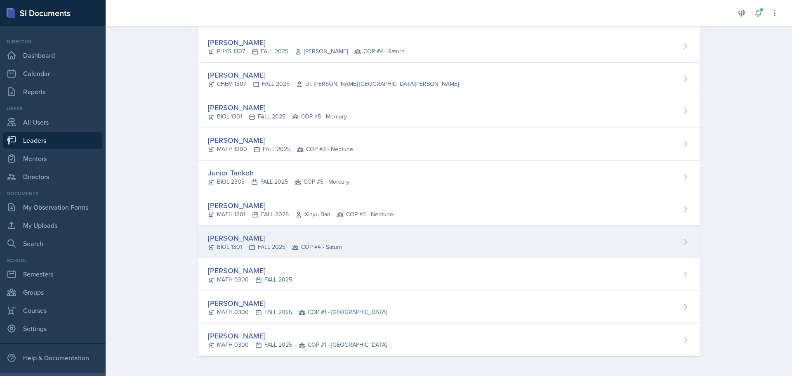
click at [238, 240] on div "[PERSON_NAME]" at bounding box center [275, 237] width 135 height 11
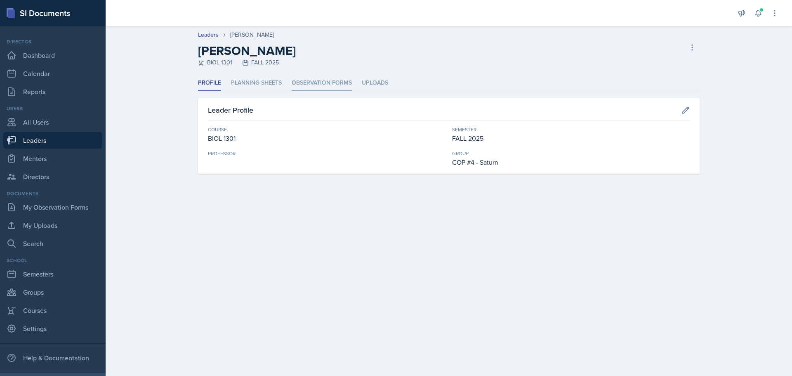
click at [326, 81] on li "Observation Forms" at bounding box center [322, 83] width 60 height 16
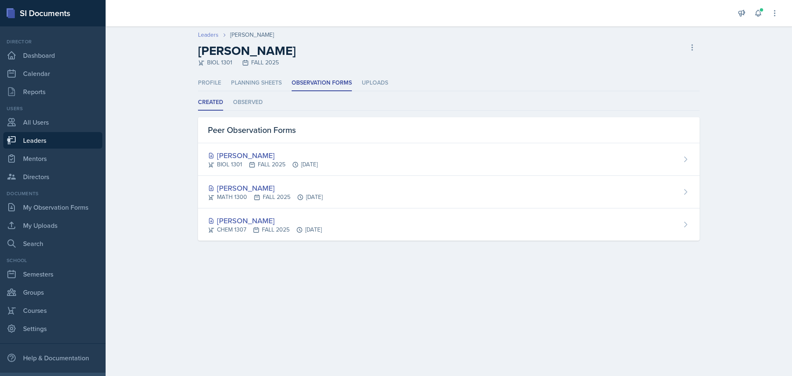
click at [213, 32] on link "Leaders" at bounding box center [208, 35] width 21 height 9
select select "0924c876-6fa7-4296-b593-7db6428ef465"
